Goal: Information Seeking & Learning: Learn about a topic

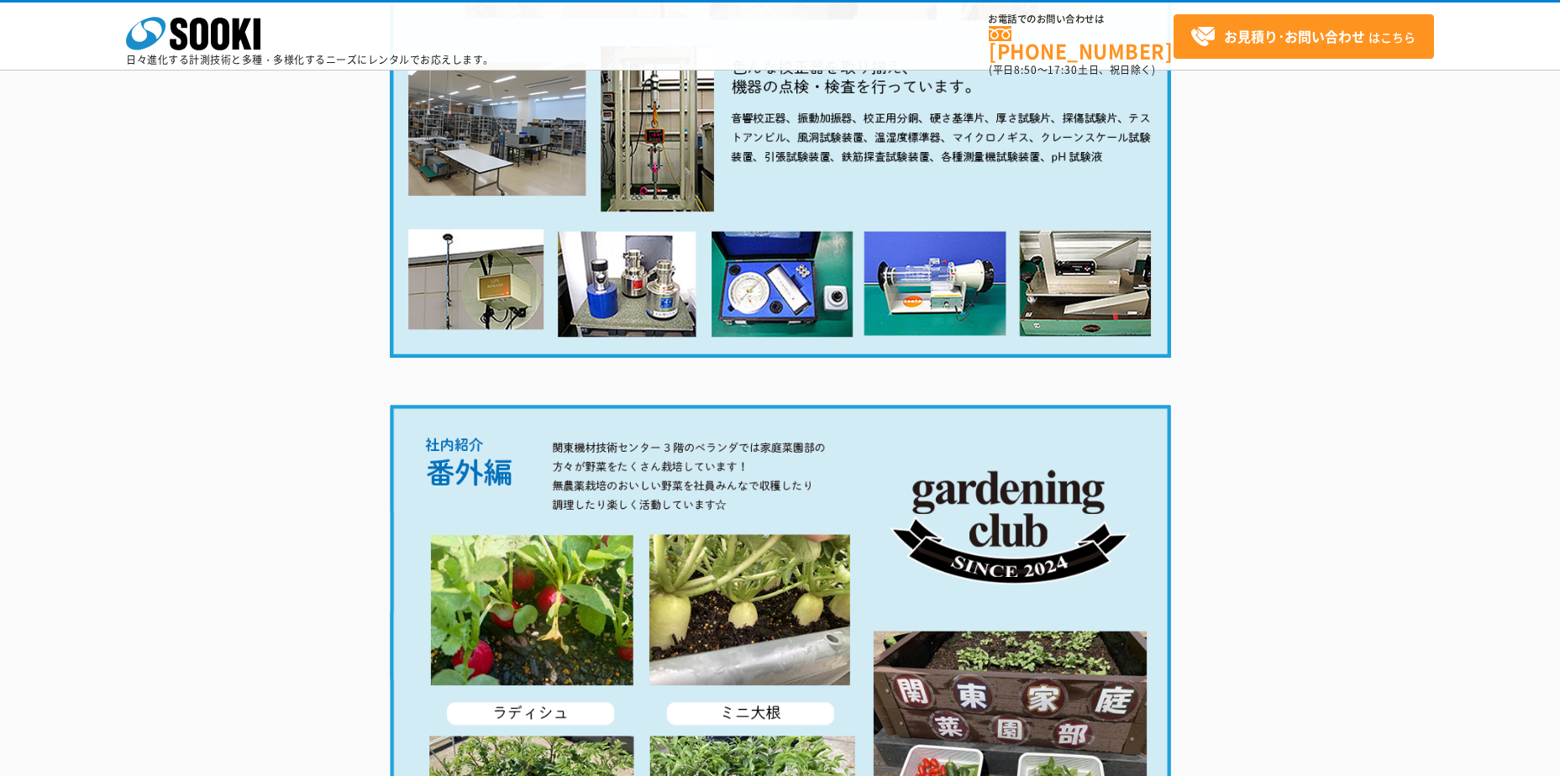
scroll to position [3197, 0]
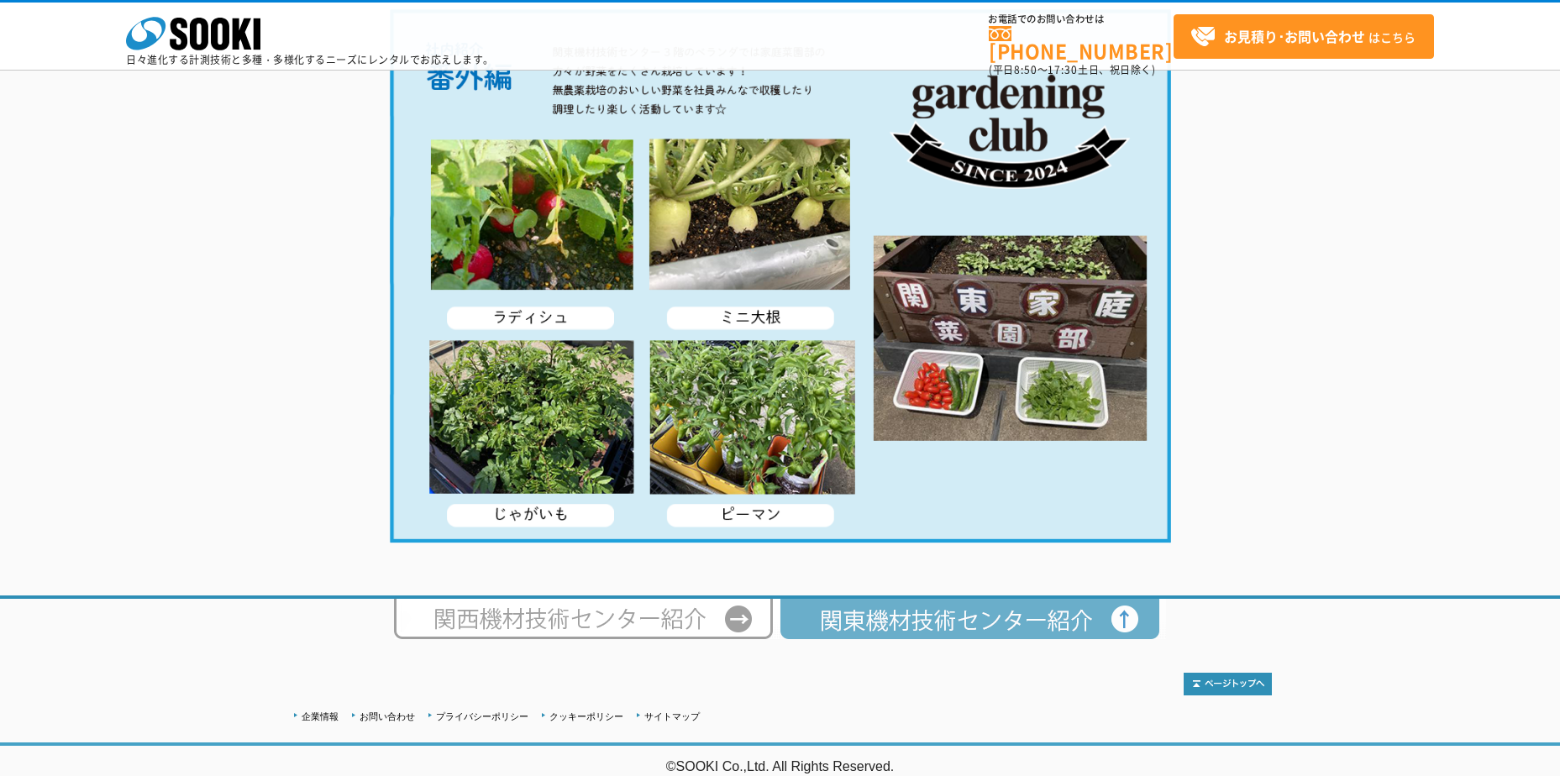
click at [922, 632] on img at bounding box center [973, 619] width 387 height 40
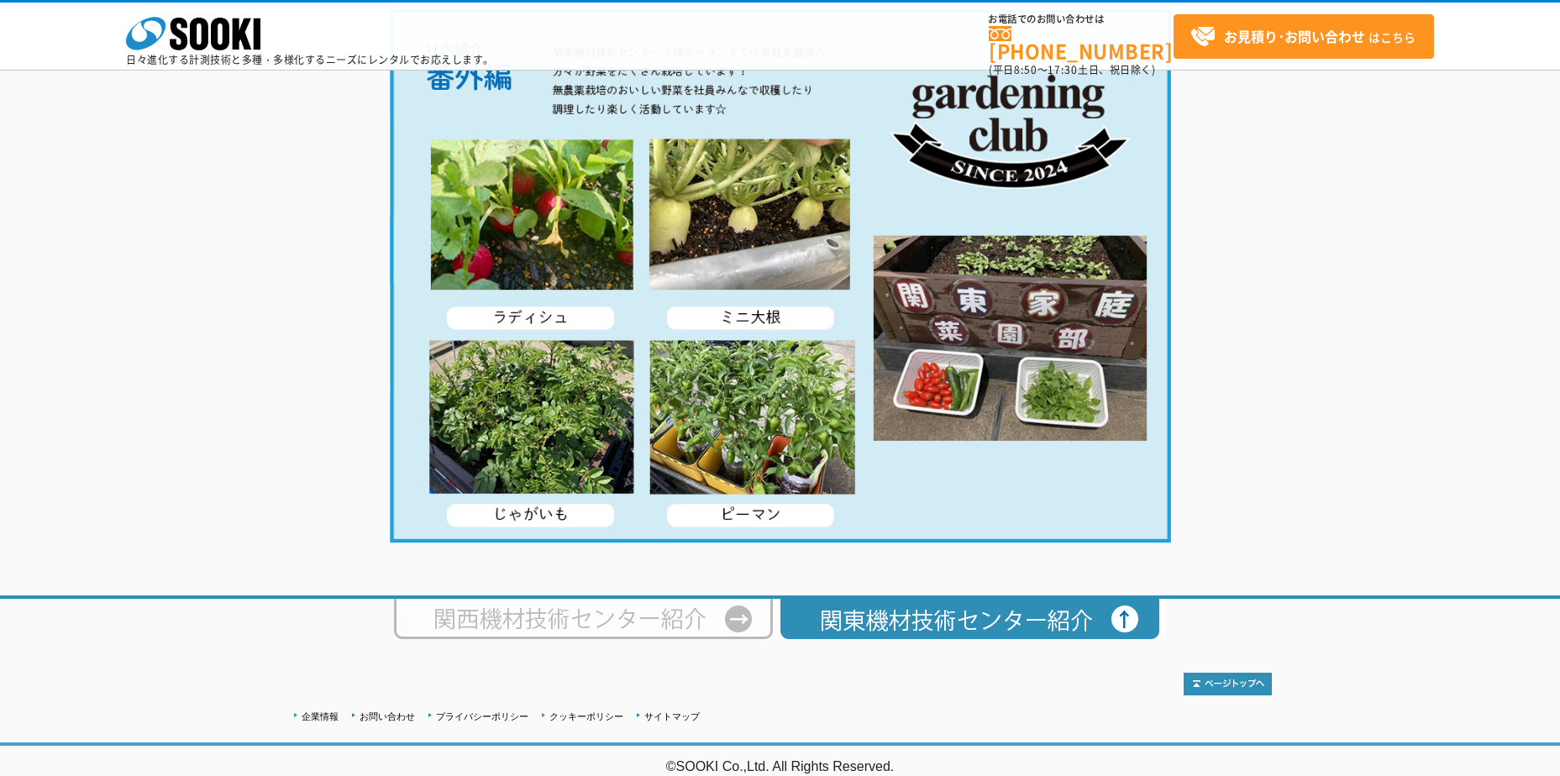
click at [664, 633] on img at bounding box center [587, 619] width 386 height 40
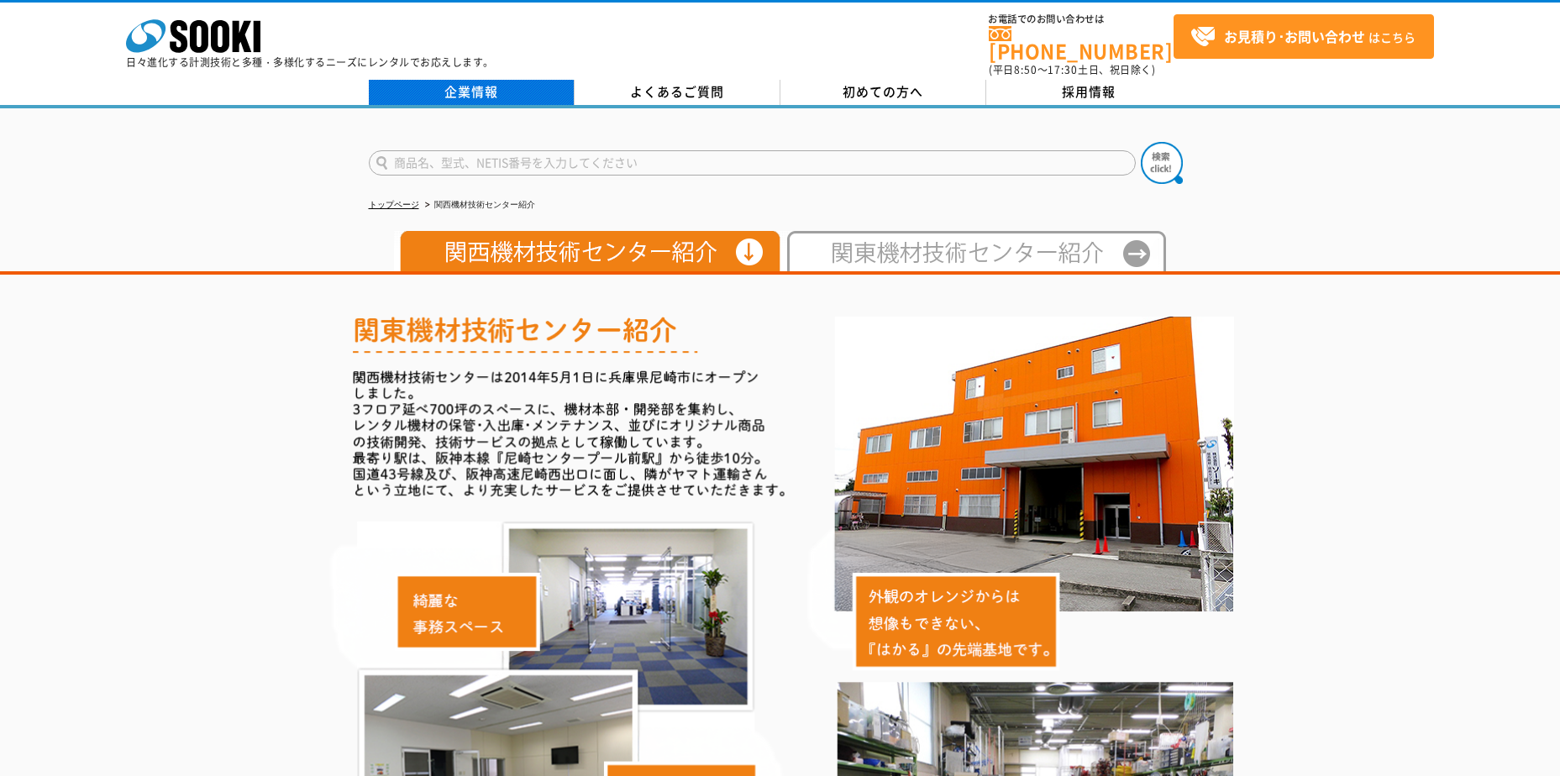
click at [514, 82] on link "企業情報" at bounding box center [472, 92] width 206 height 25
click at [482, 81] on link "企業情報" at bounding box center [472, 92] width 206 height 25
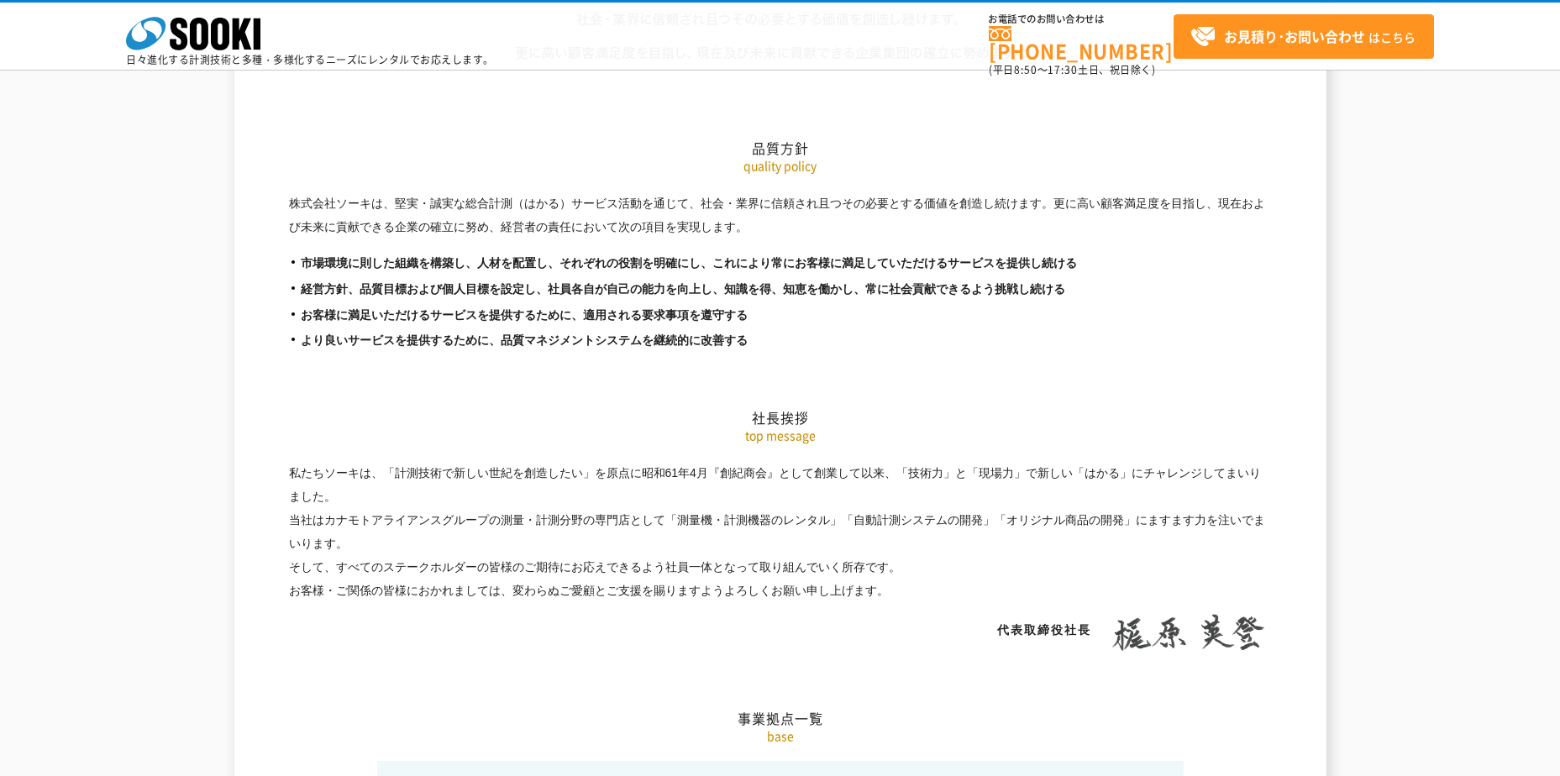
scroll to position [3361, 0]
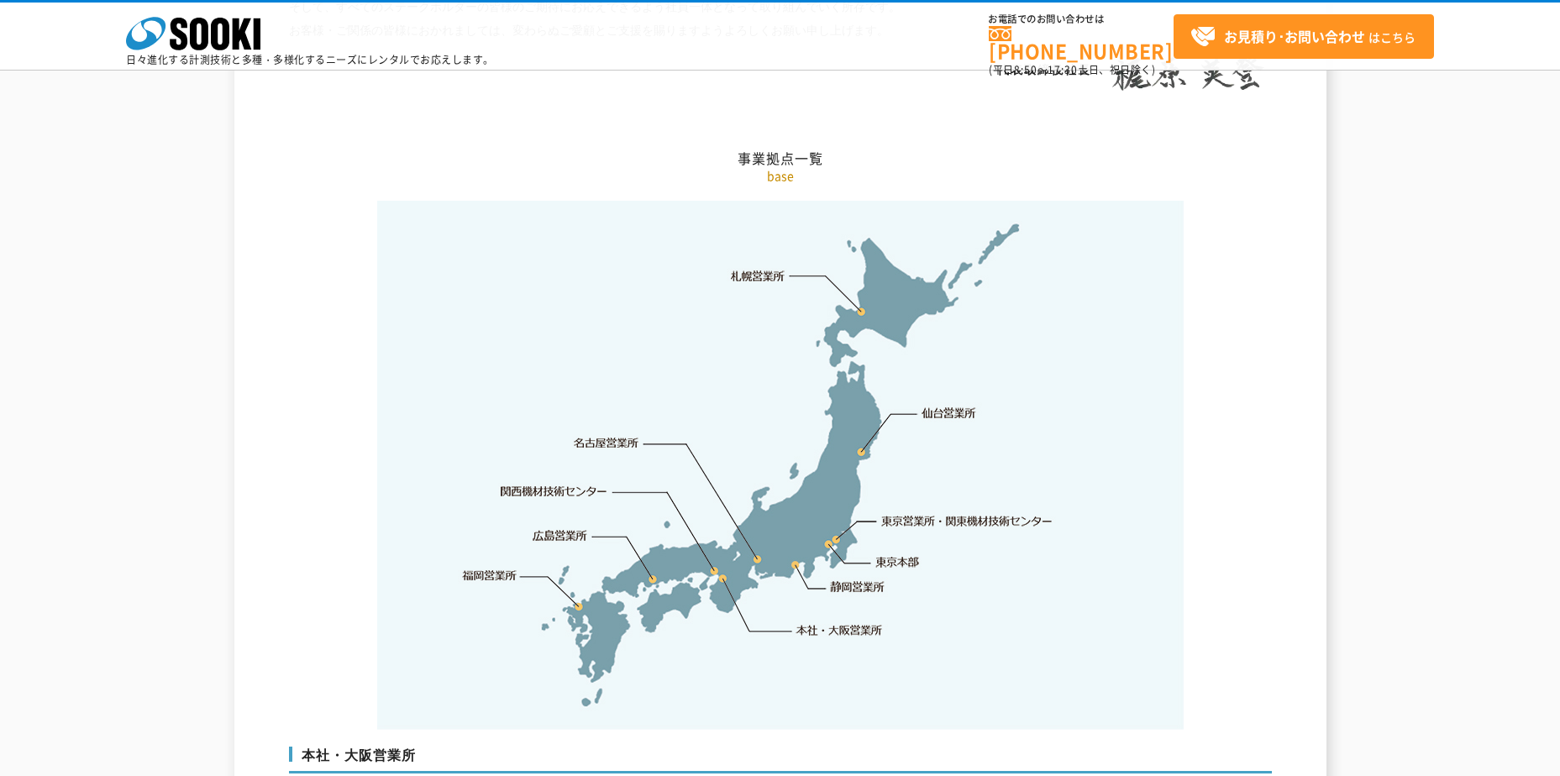
click at [939, 513] on link "東京営業所・関東機材技術センター" at bounding box center [968, 521] width 172 height 17
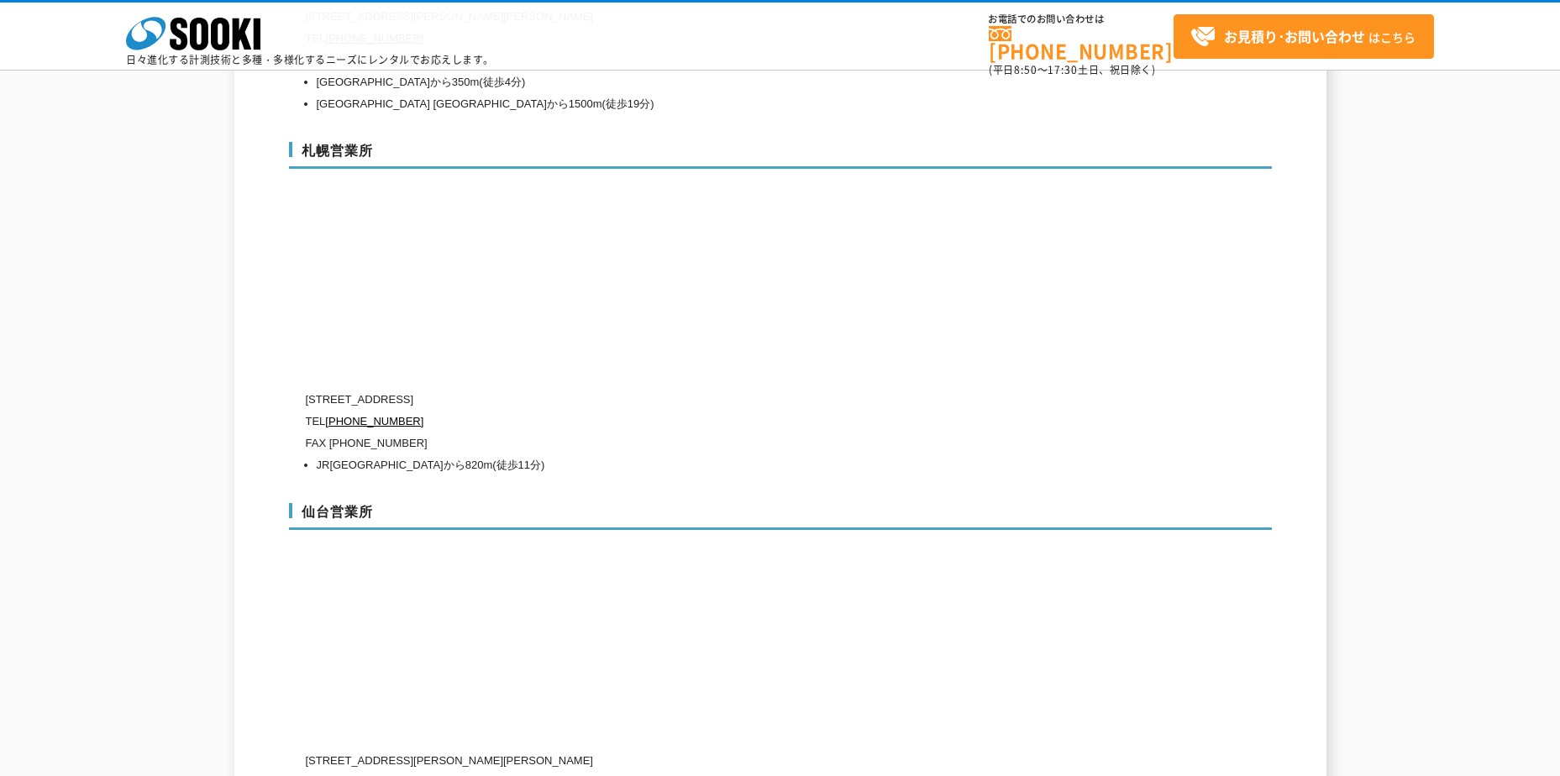
scroll to position [7540, 0]
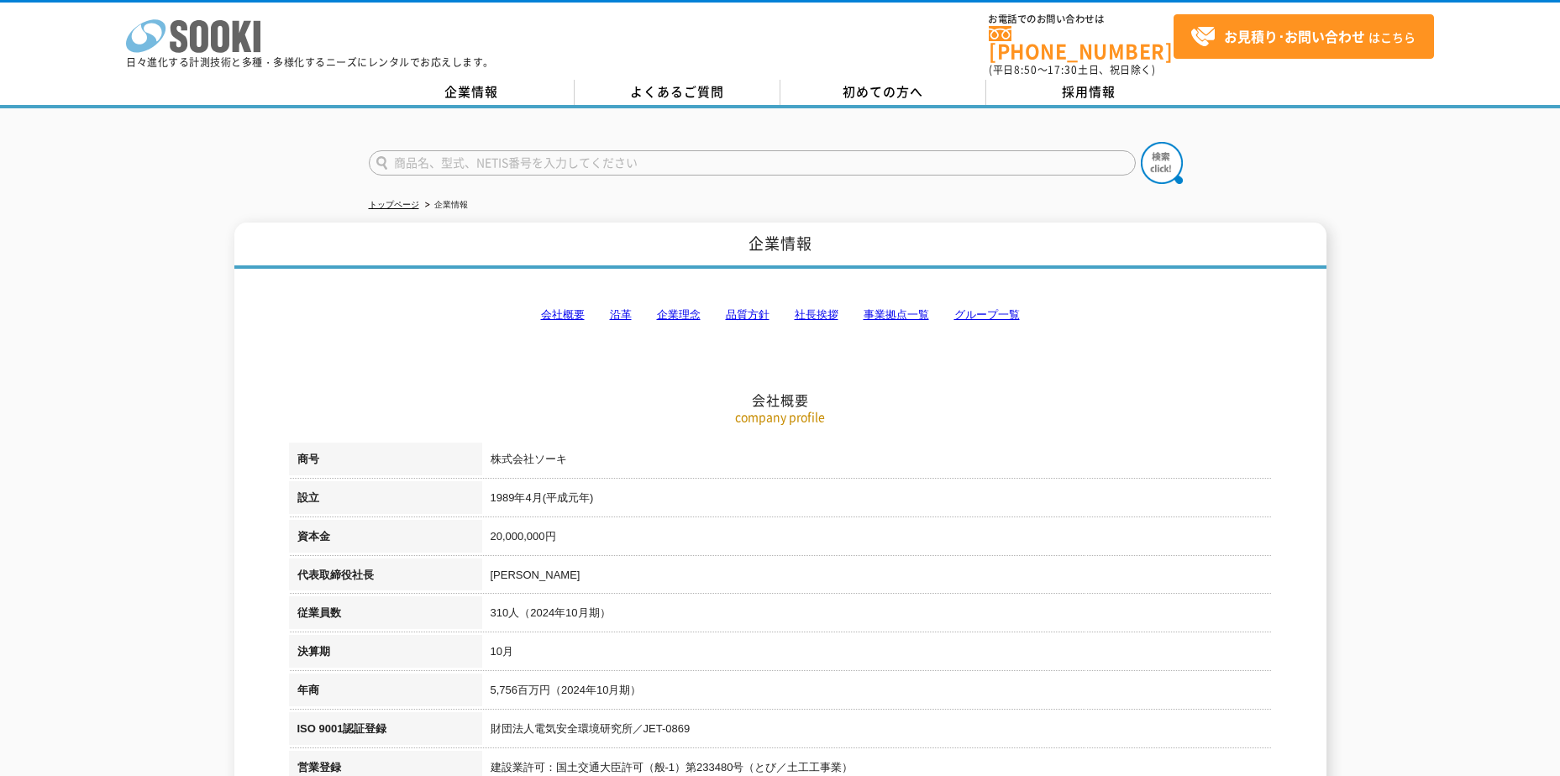
click at [229, 44] on icon at bounding box center [220, 36] width 18 height 33
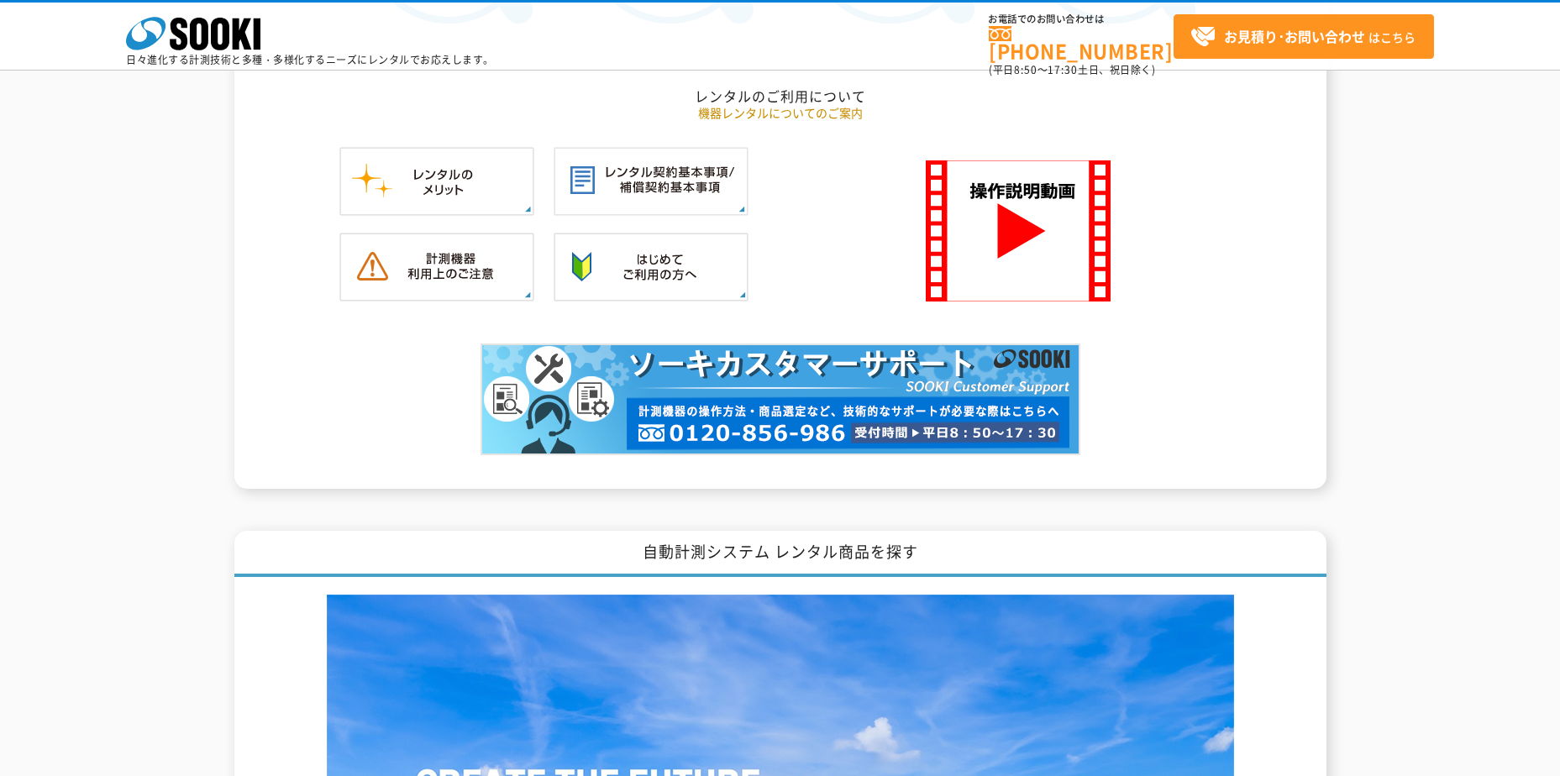
scroll to position [1120, 0]
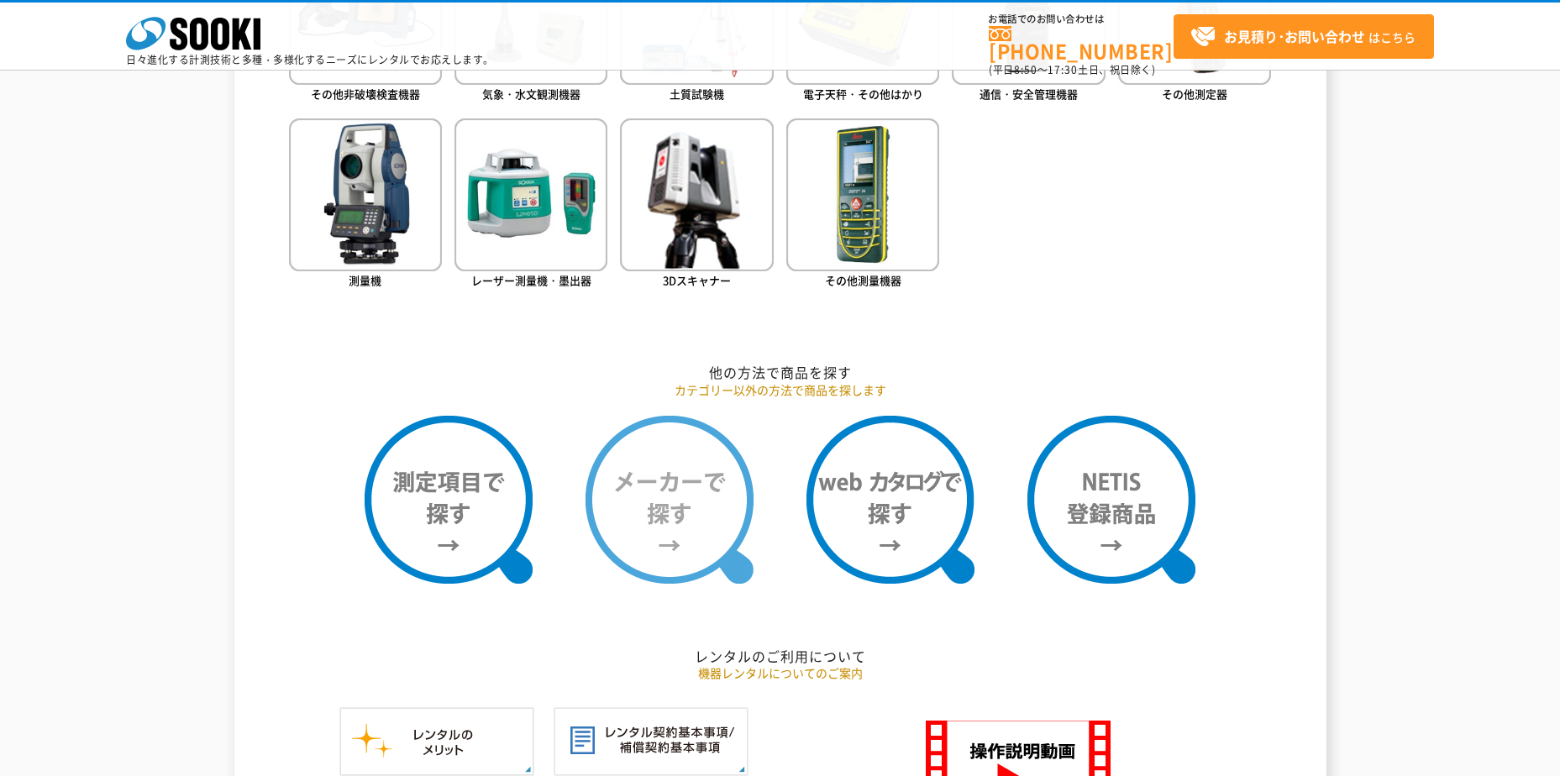
click at [639, 518] on img at bounding box center [670, 500] width 168 height 168
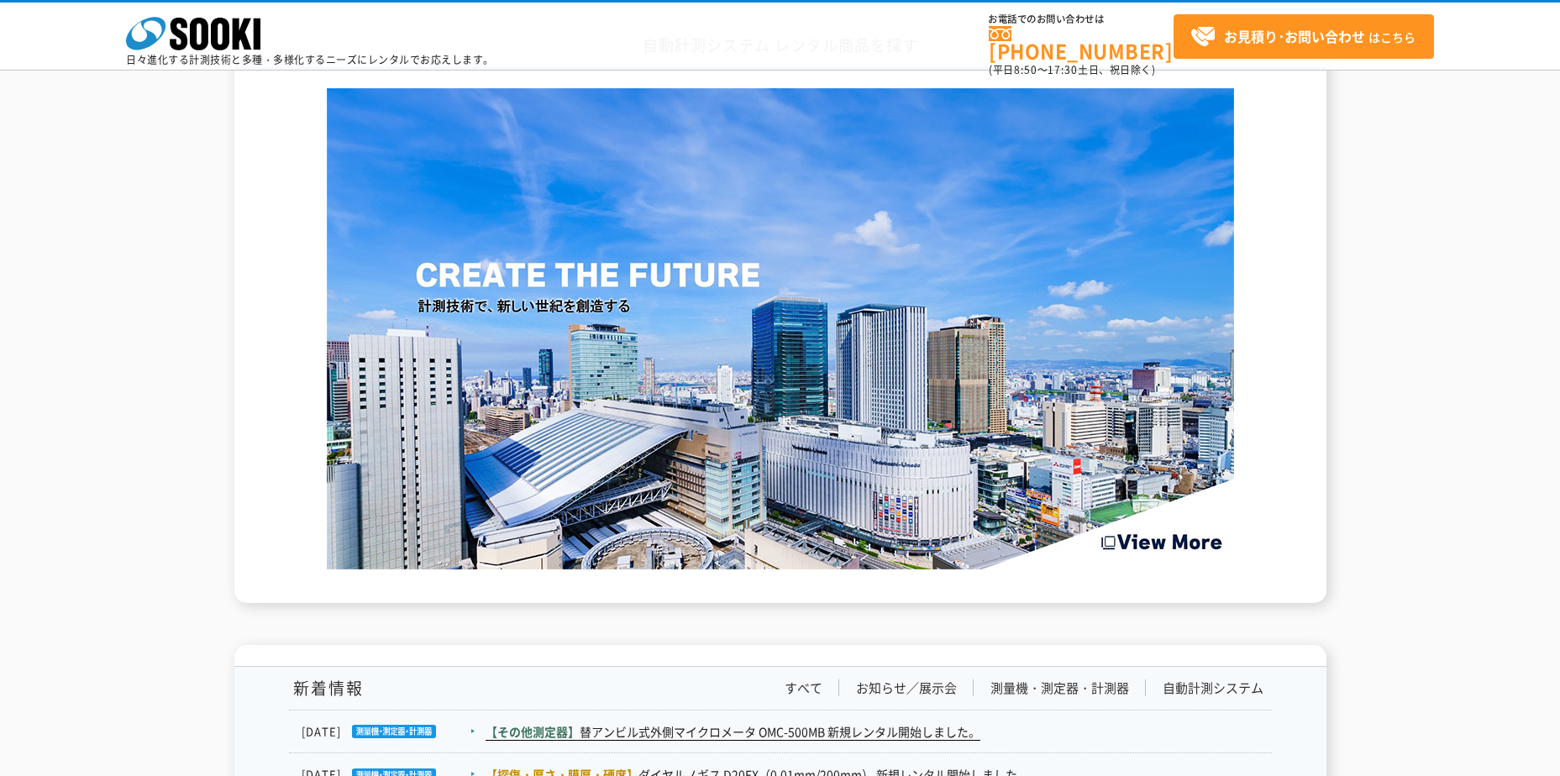
scroll to position [2748, 0]
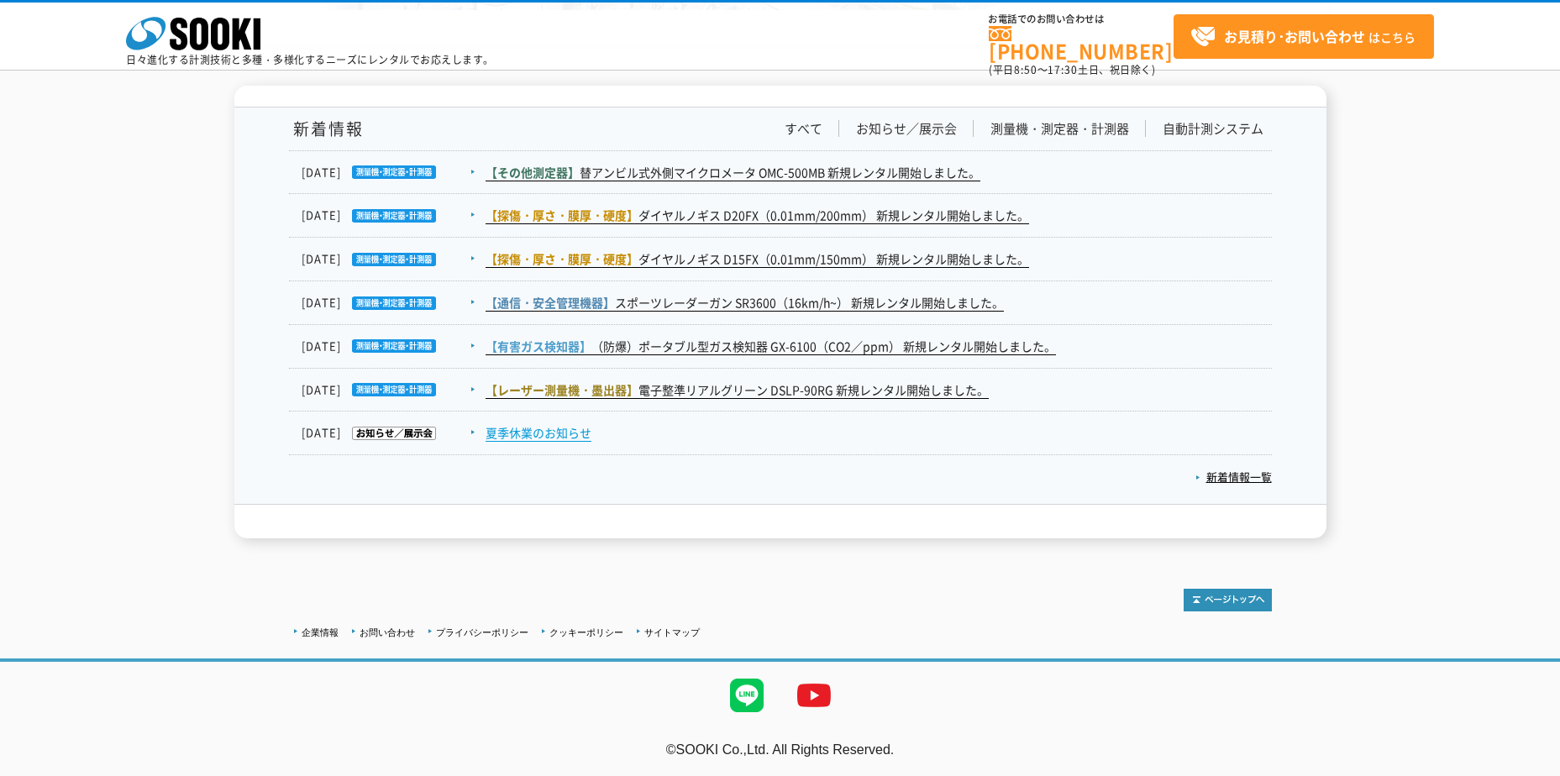
click at [543, 430] on link "夏季休業のお知らせ" at bounding box center [539, 433] width 106 height 18
click at [1242, 481] on link "新着情報一覧" at bounding box center [1234, 477] width 76 height 16
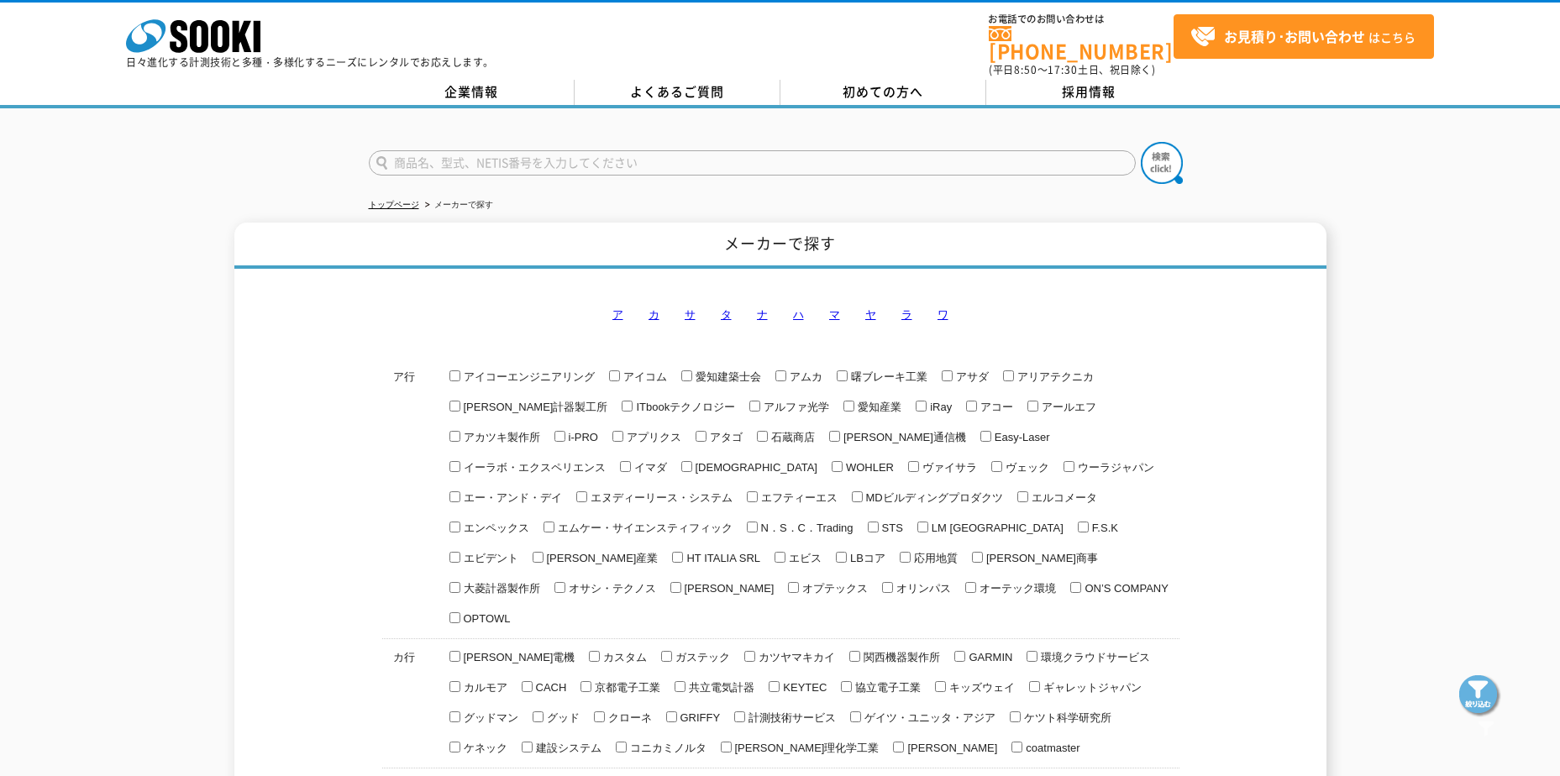
click at [654, 308] on link "カ" at bounding box center [654, 314] width 11 height 13
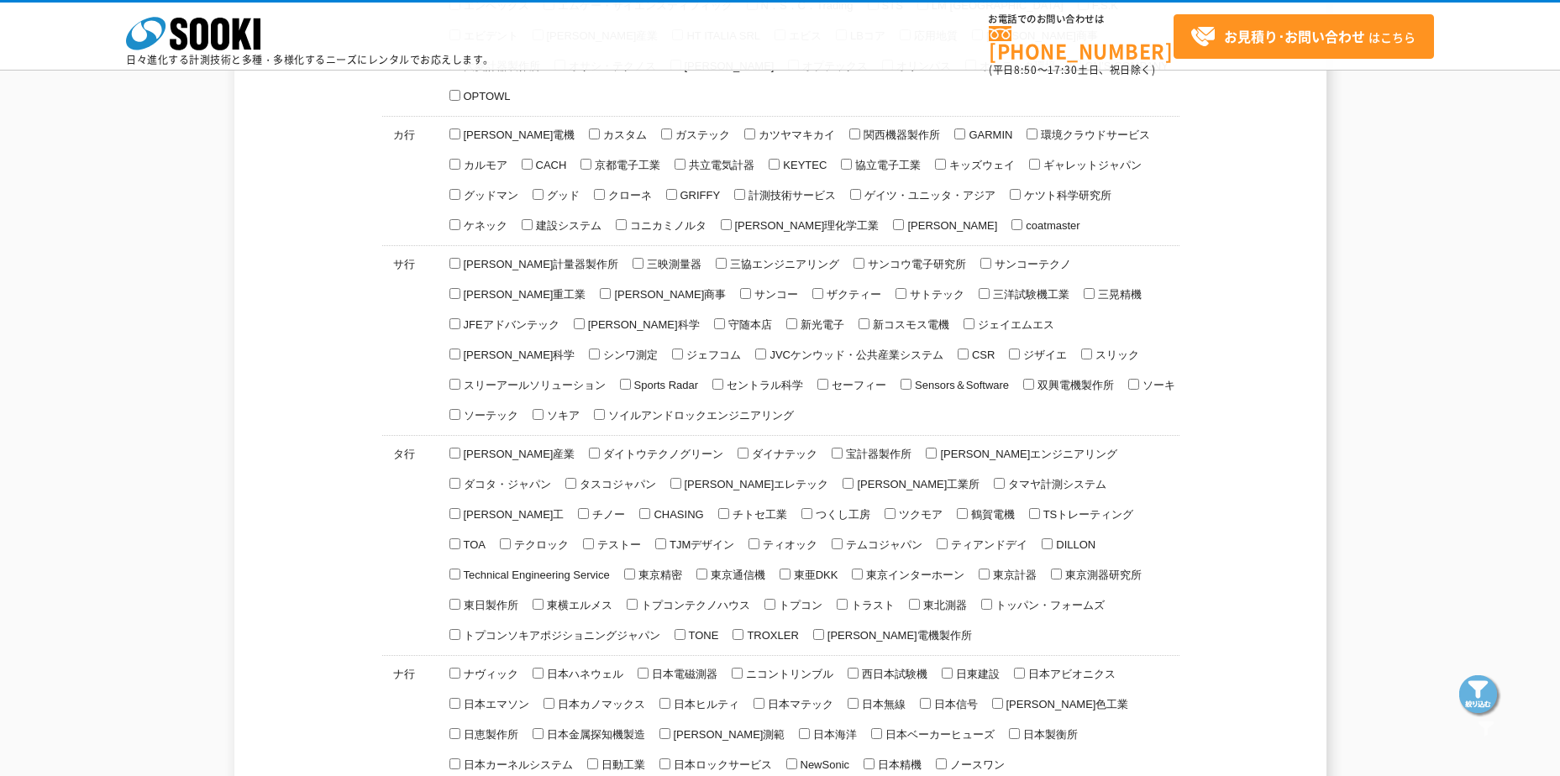
scroll to position [471, 0]
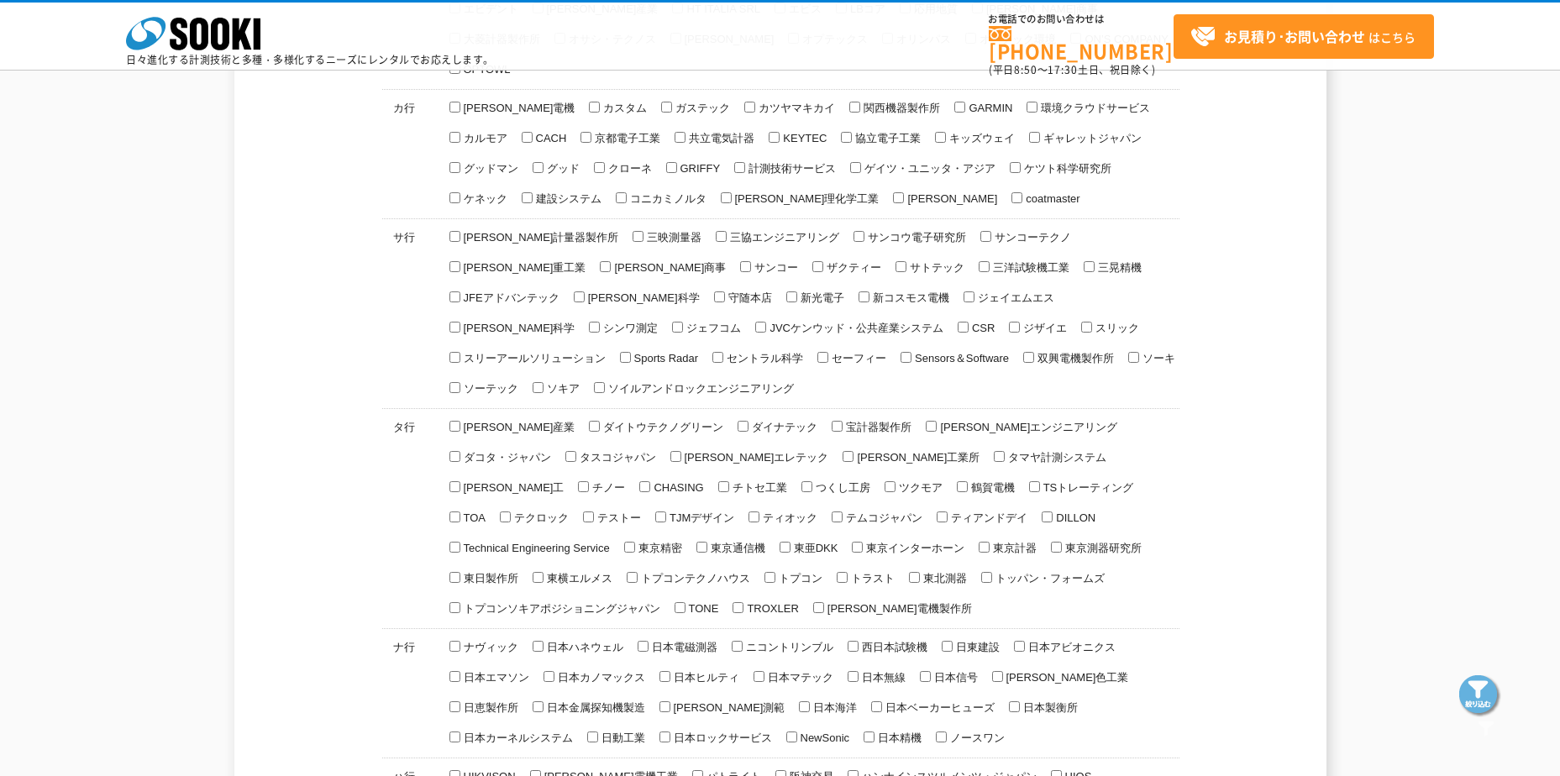
click at [849, 102] on input "関西機器製作所" at bounding box center [854, 107] width 11 height 11
checkbox input "false"
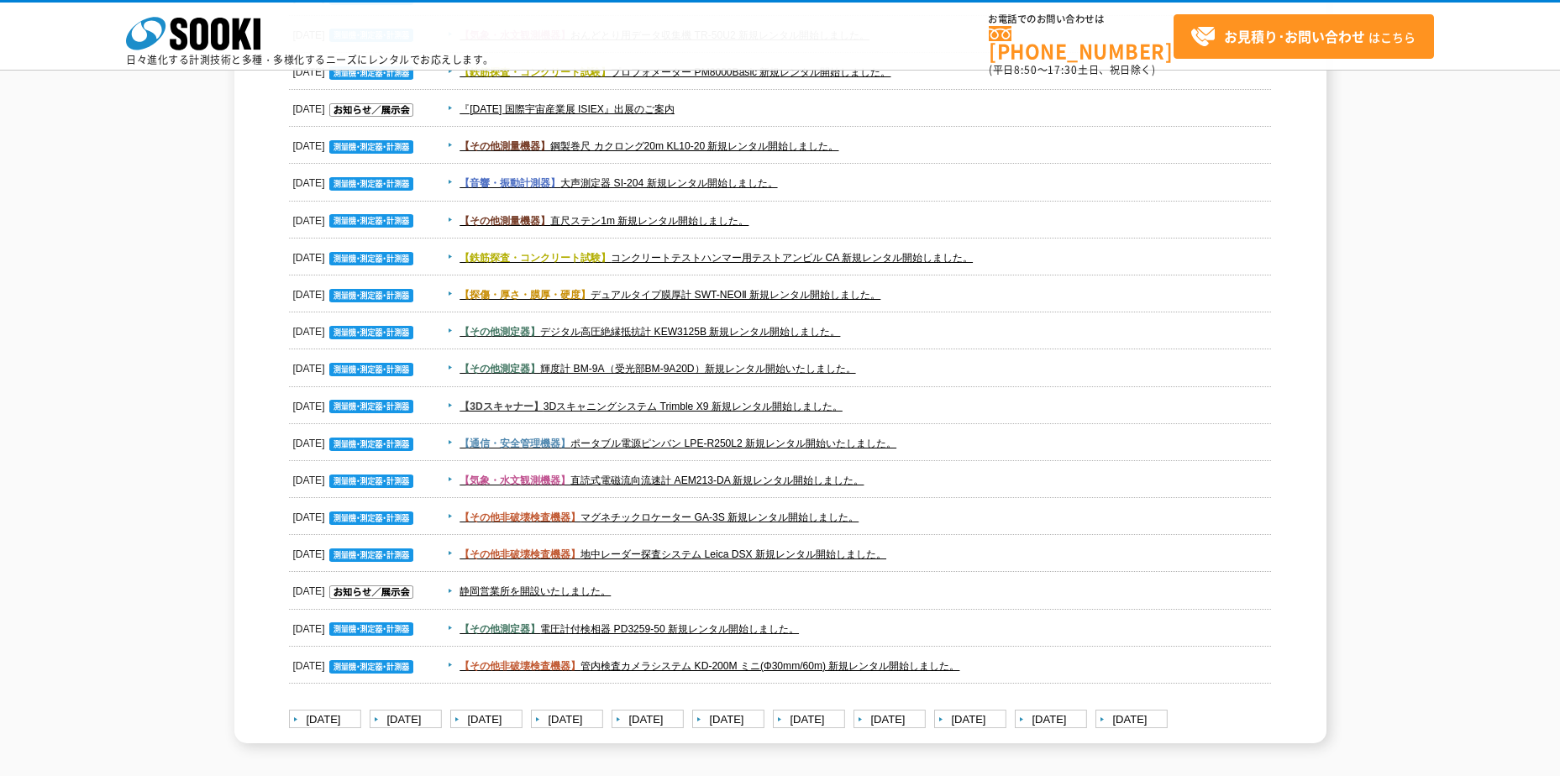
scroll to position [2622, 0]
